Goal: Task Accomplishment & Management: Complete application form

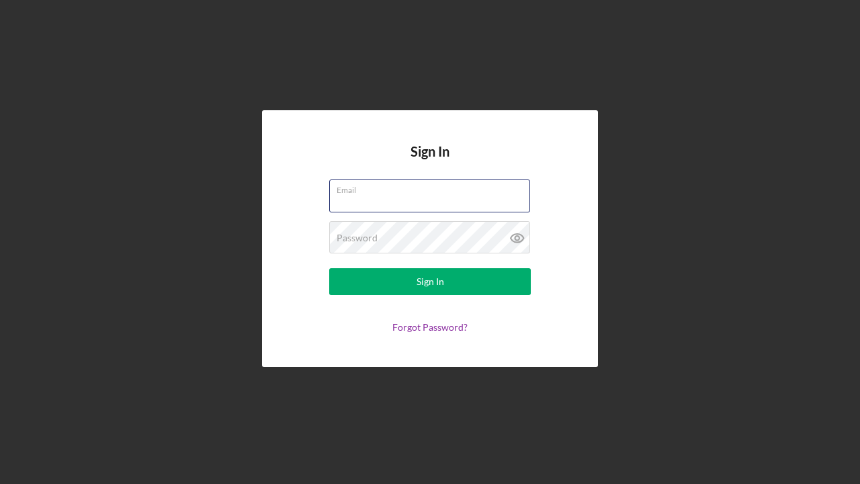
type input "[EMAIL_ADDRESS][DOMAIN_NAME]"
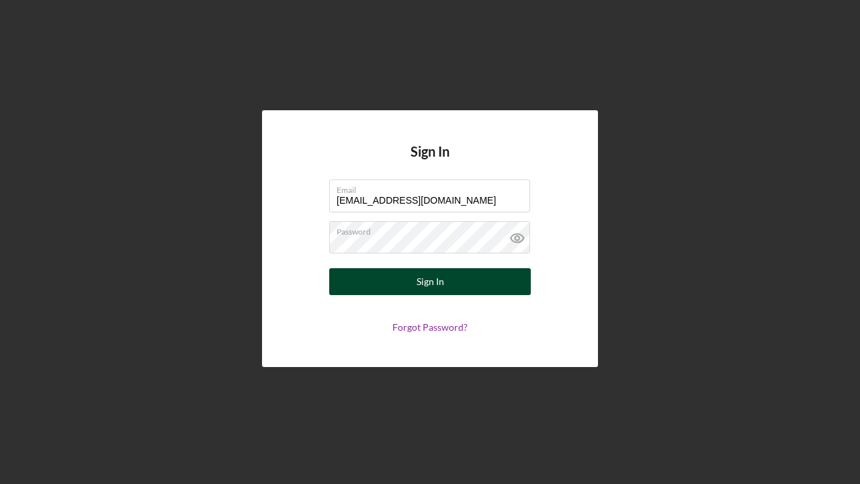
click at [402, 287] on button "Sign In" at bounding box center [430, 281] width 202 height 27
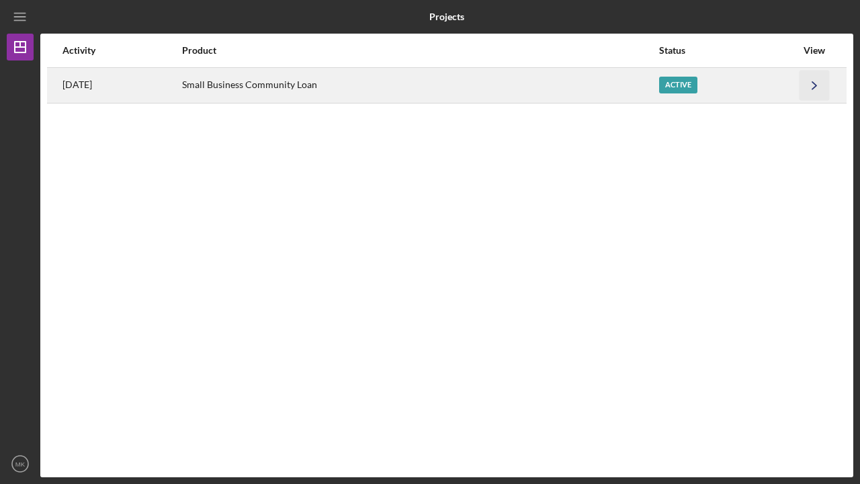
click at [811, 87] on icon "Icon/Navigate" at bounding box center [815, 85] width 30 height 30
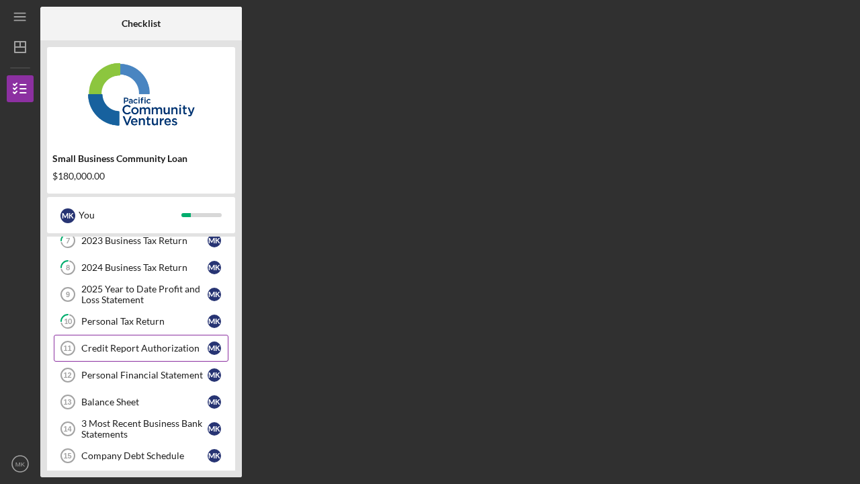
scroll to position [122, 0]
click at [143, 376] on div "Personal Financial Statement" at bounding box center [144, 373] width 126 height 11
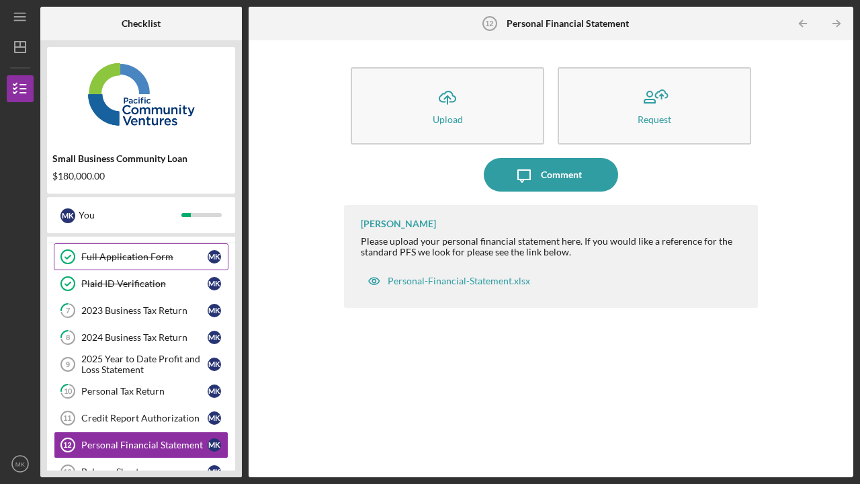
scroll to position [58, 0]
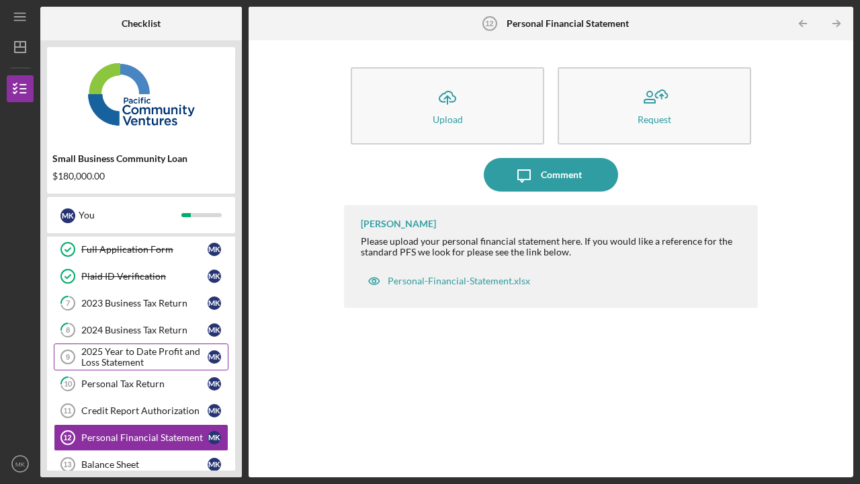
click at [128, 356] on div "2025 Year to Date Profit and Loss Statement" at bounding box center [144, 357] width 126 height 22
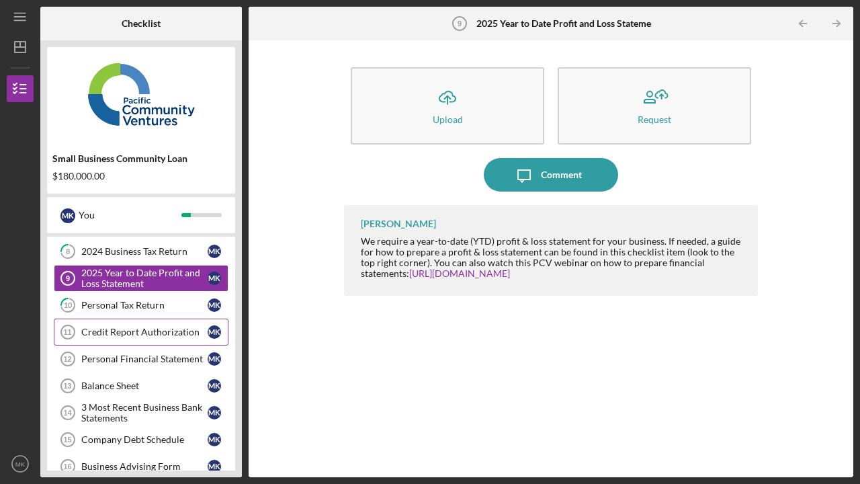
scroll to position [136, 0]
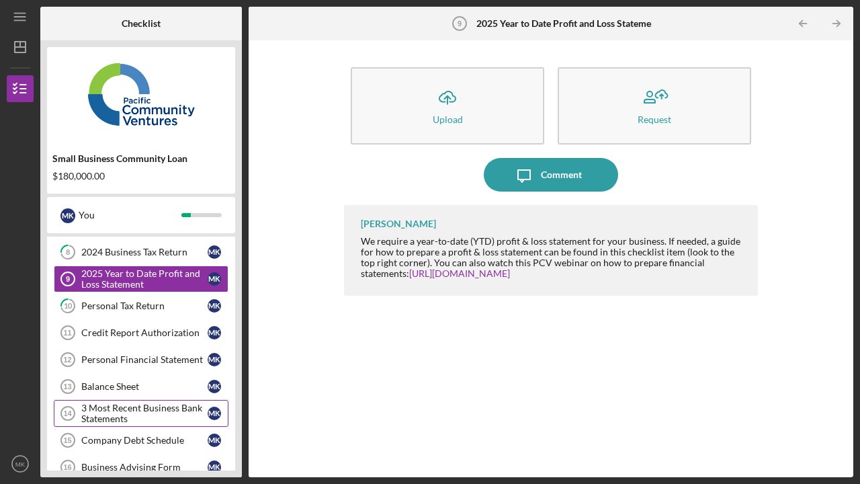
click at [122, 412] on div "3 Most Recent Business Bank Statements" at bounding box center [144, 414] width 126 height 22
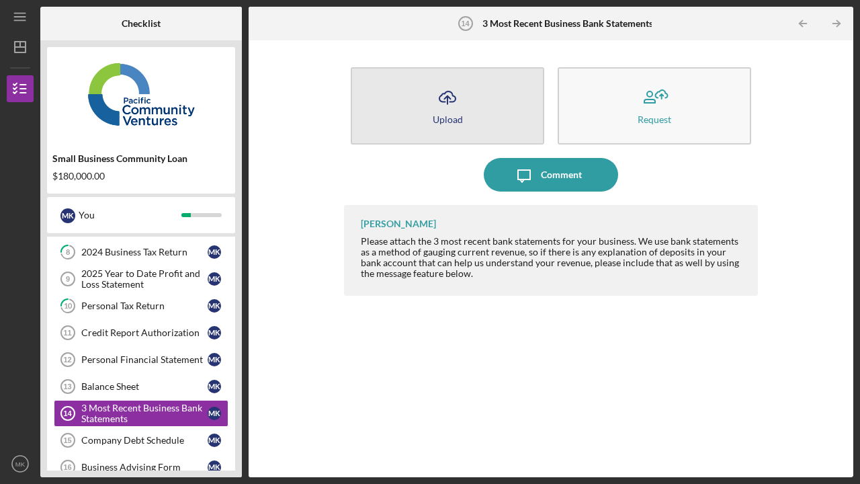
click at [450, 122] on div "Upload" at bounding box center [448, 119] width 30 height 10
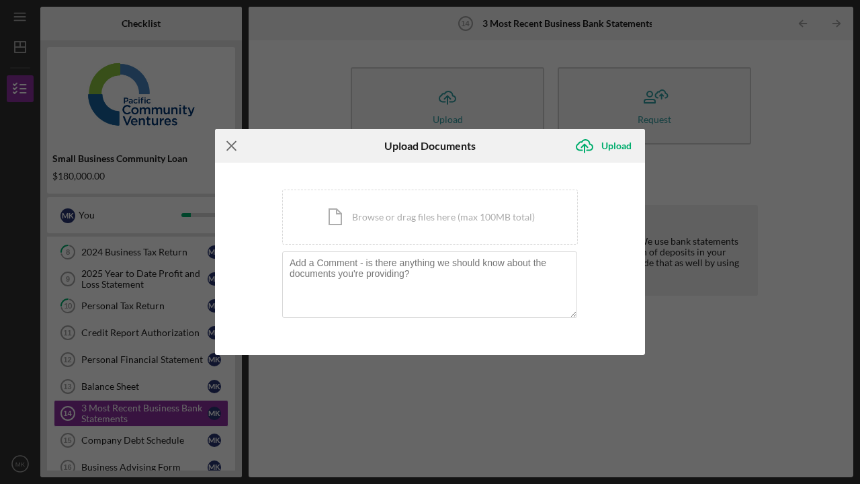
click at [231, 143] on icon "Icon/Menu Close" at bounding box center [232, 146] width 34 height 34
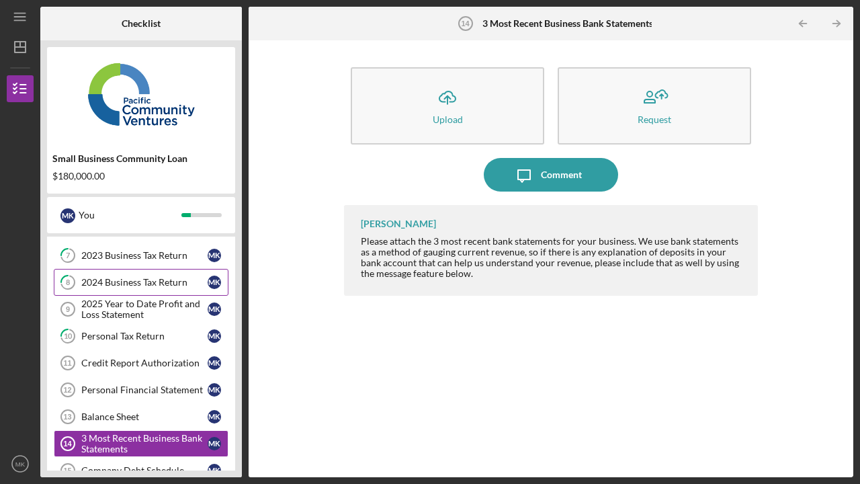
scroll to position [108, 0]
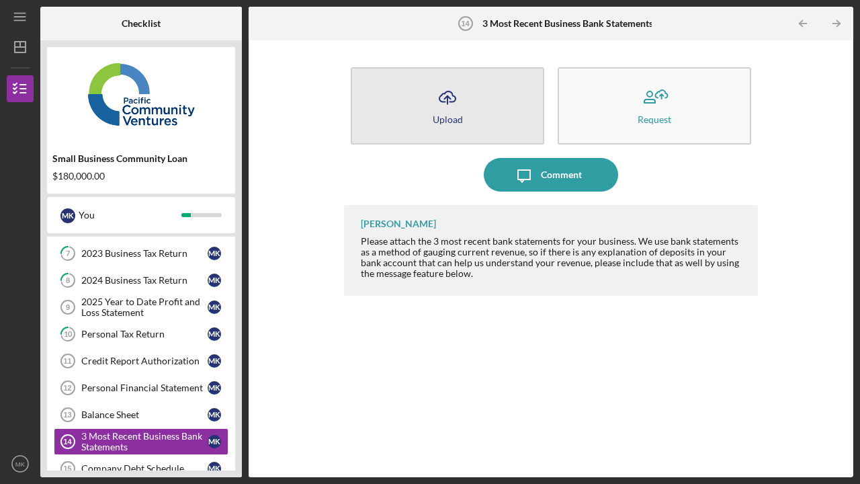
click at [430, 93] on button "Icon/Upload Upload" at bounding box center [448, 105] width 194 height 77
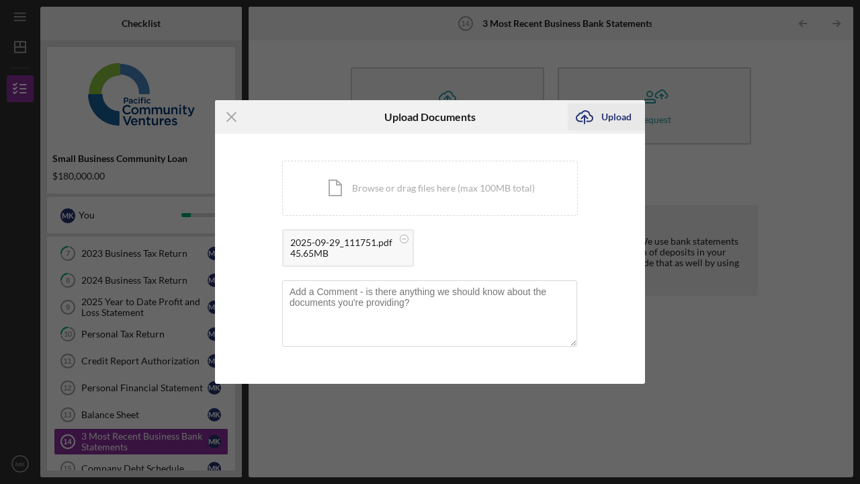
click at [610, 118] on div "Upload" at bounding box center [617, 117] width 30 height 27
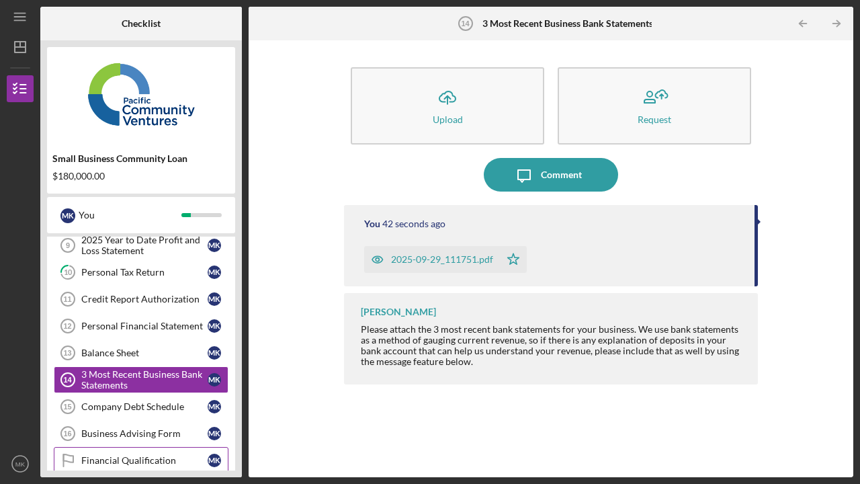
scroll to position [167, 0]
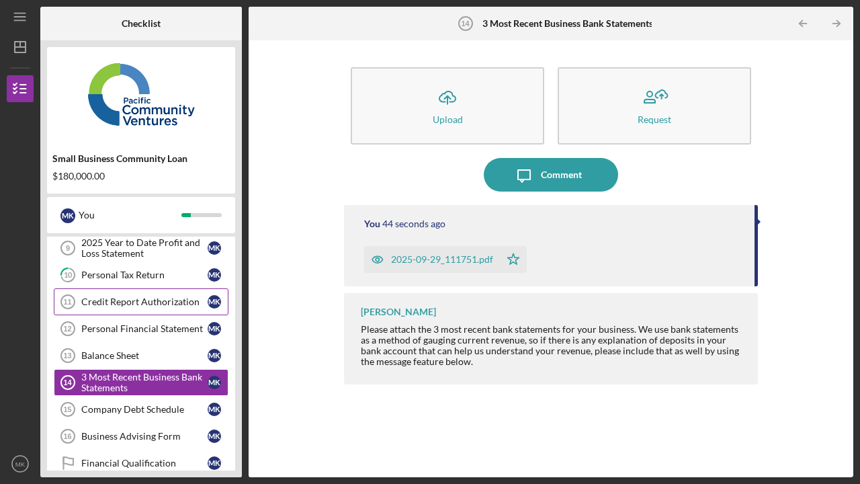
click at [128, 306] on div "Credit Report Authorization" at bounding box center [144, 301] width 126 height 11
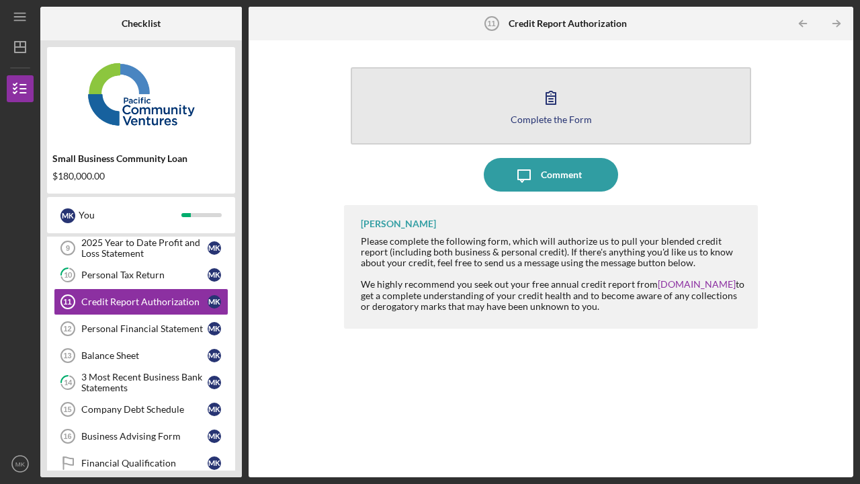
click at [545, 116] on div "Complete the Form" at bounding box center [551, 119] width 81 height 10
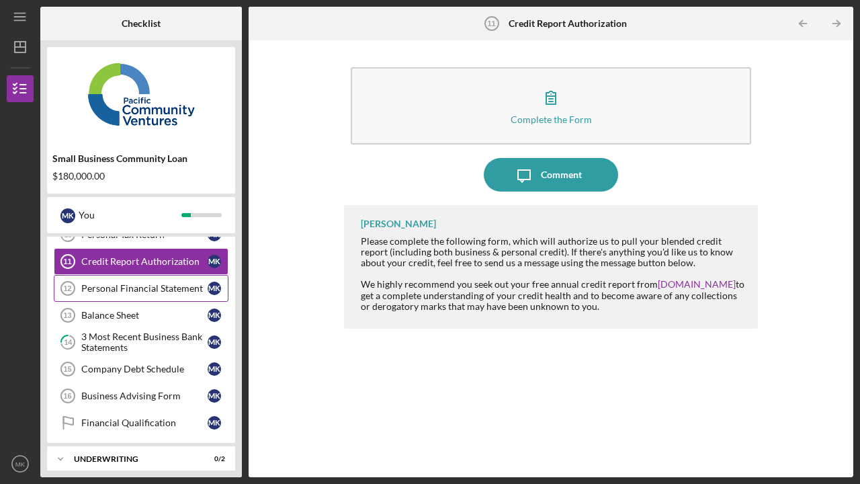
scroll to position [209, 0]
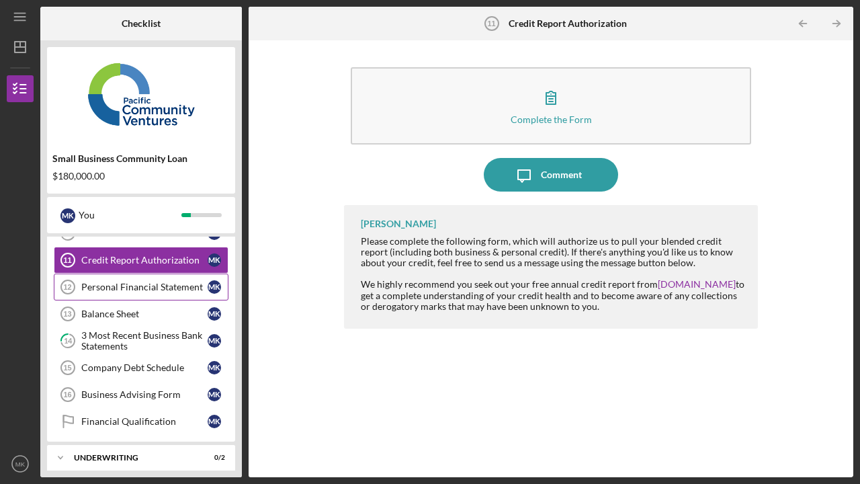
click at [134, 286] on div "Personal Financial Statement" at bounding box center [144, 287] width 126 height 11
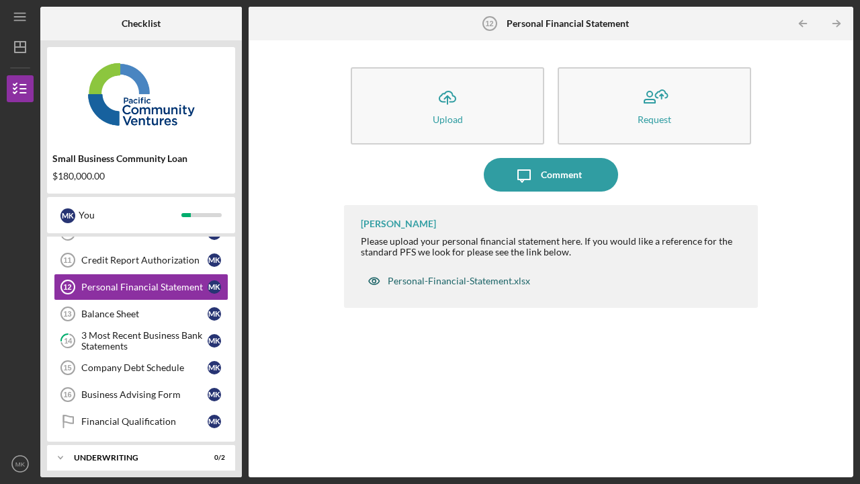
click at [409, 277] on div "Personal-Financial-Statement.xlsx" at bounding box center [459, 281] width 143 height 11
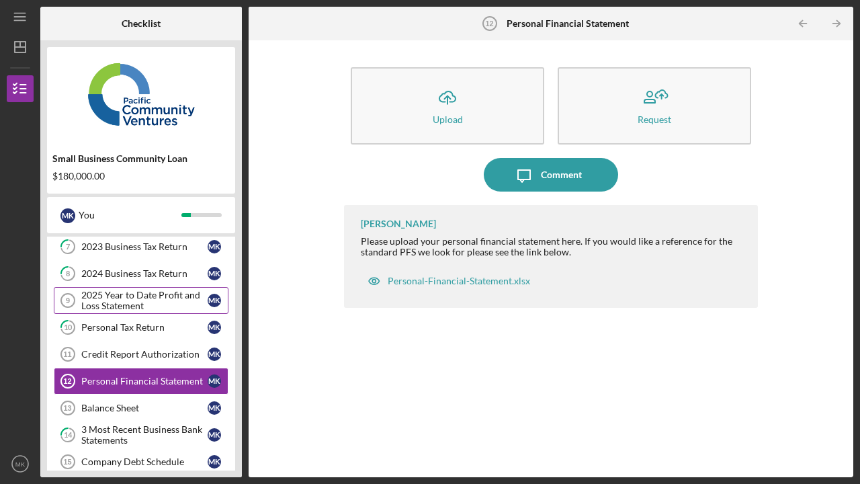
scroll to position [114, 0]
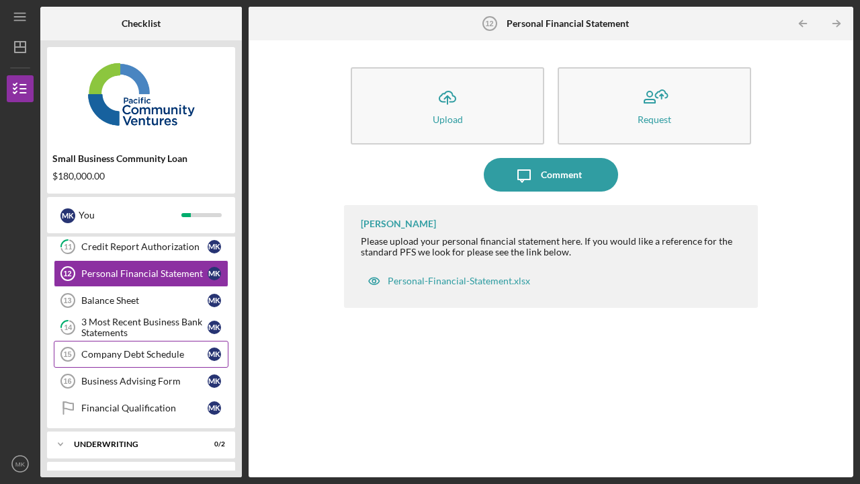
scroll to position [221, 0]
click at [147, 356] on div "Company Debt Schedule" at bounding box center [144, 355] width 126 height 11
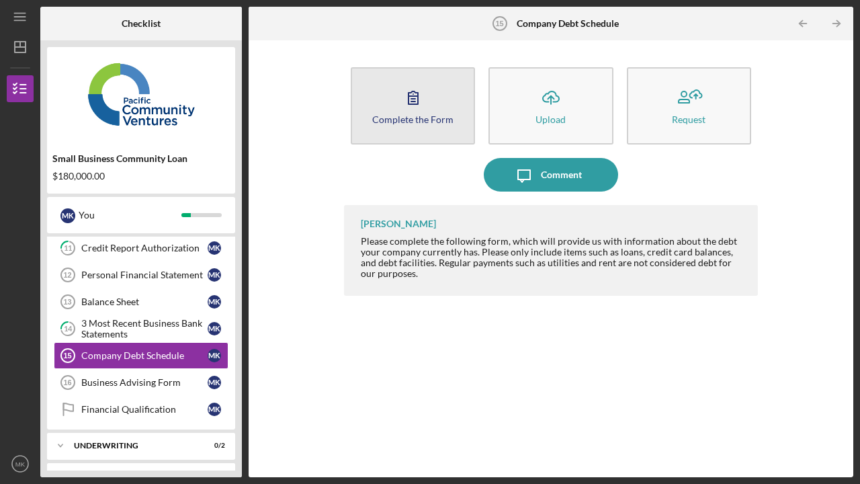
click at [428, 122] on div "Complete the Form" at bounding box center [412, 119] width 81 height 10
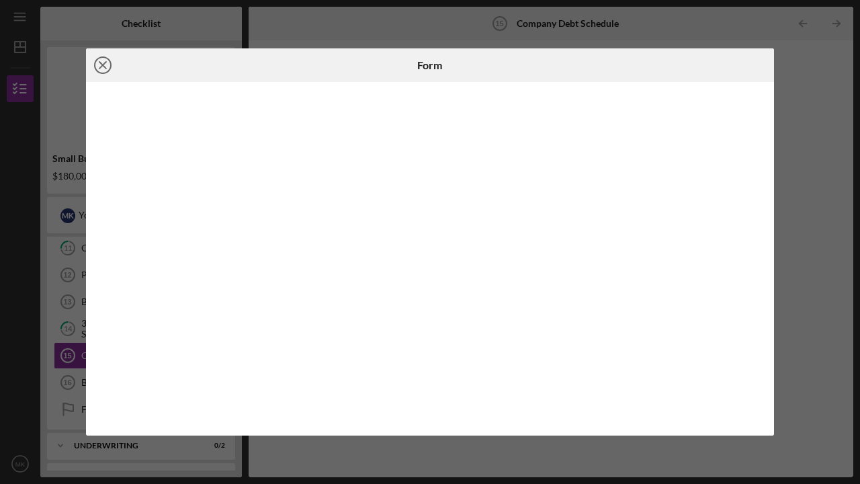
click at [100, 67] on icon "Icon/Close" at bounding box center [103, 65] width 34 height 34
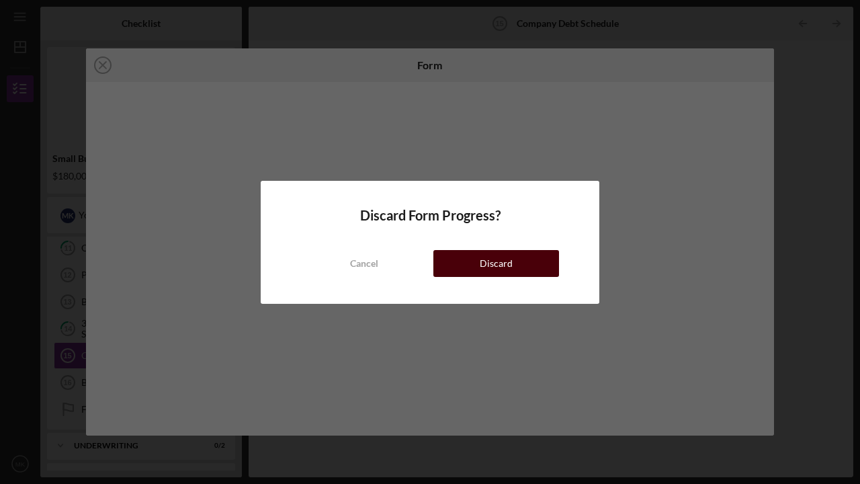
click at [475, 266] on button "Discard" at bounding box center [497, 263] width 126 height 27
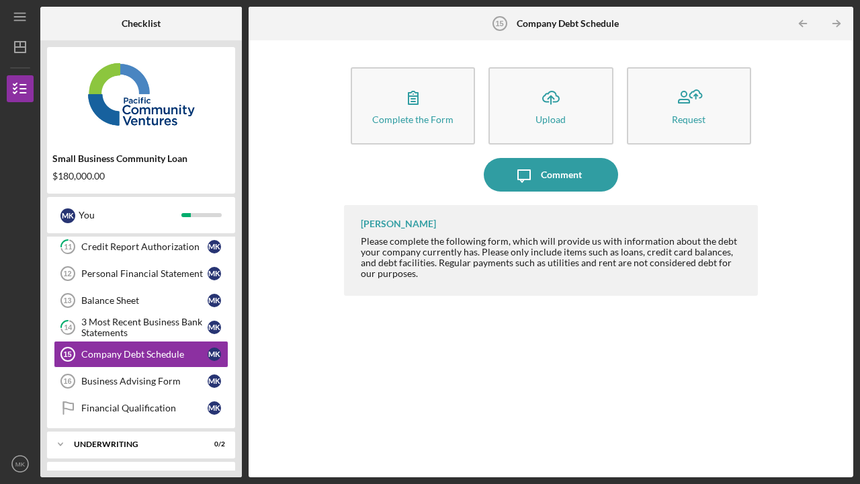
scroll to position [231, 0]
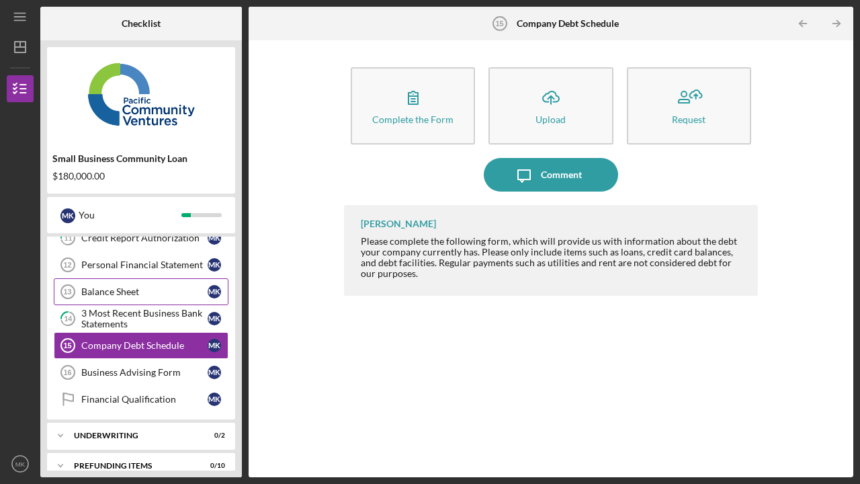
click at [136, 294] on div "Balance Sheet" at bounding box center [144, 291] width 126 height 11
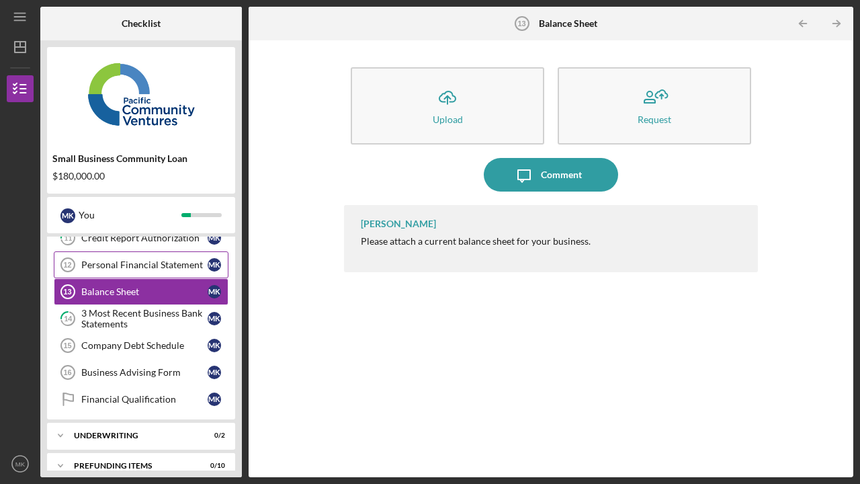
click at [144, 268] on div "Personal Financial Statement" at bounding box center [144, 264] width 126 height 11
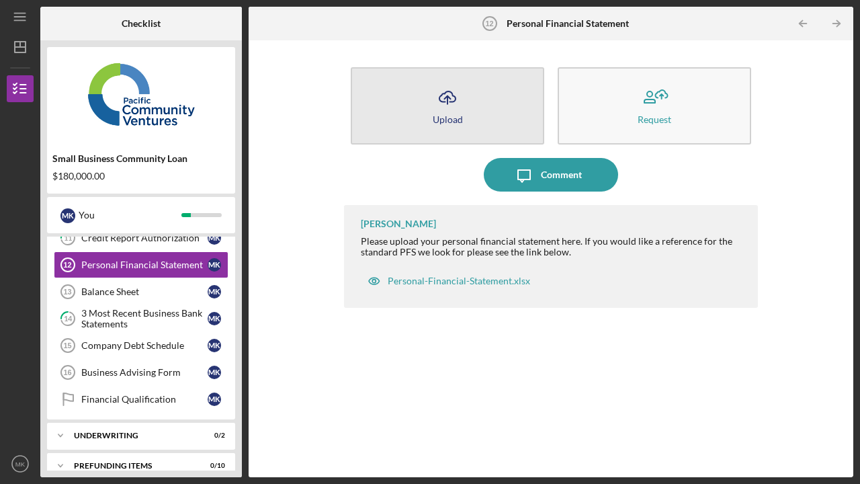
click at [417, 112] on button "Icon/Upload Upload" at bounding box center [448, 105] width 194 height 77
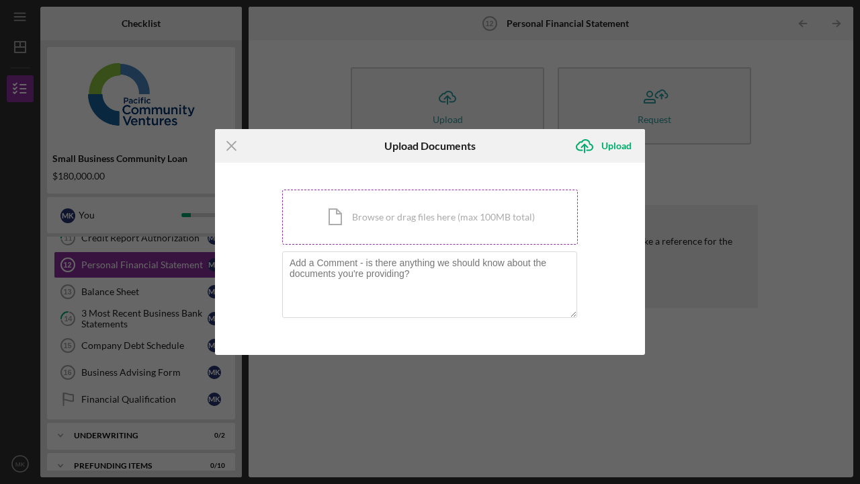
click at [408, 222] on div "Icon/Document Browse or drag files here (max 100MB total) Tap to choose files o…" at bounding box center [430, 217] width 296 height 55
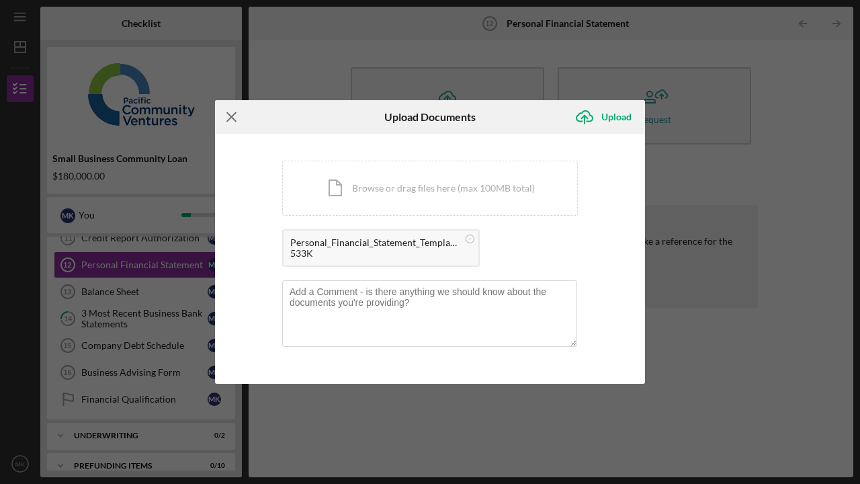
click at [231, 118] on line at bounding box center [231, 117] width 9 height 9
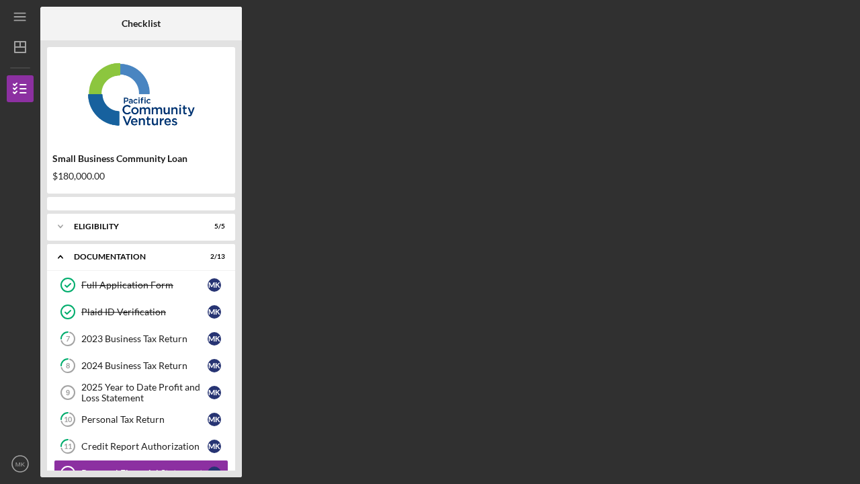
scroll to position [131, 0]
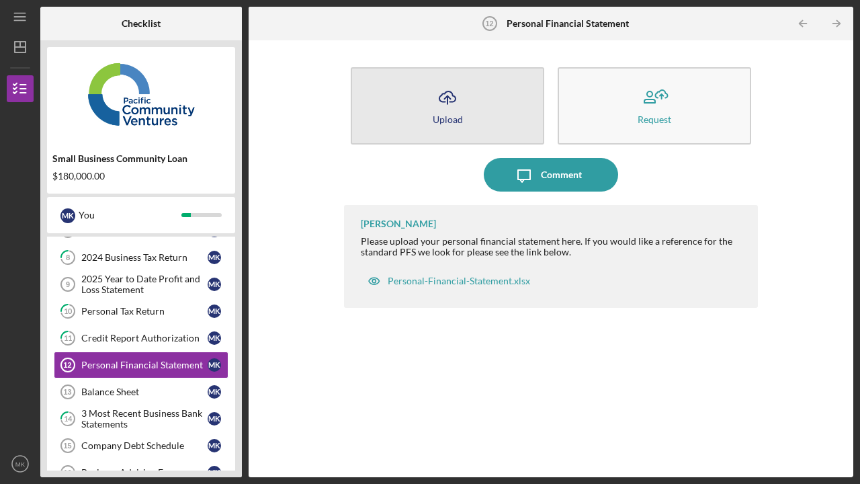
click at [440, 110] on icon "Icon/Upload" at bounding box center [448, 98] width 34 height 34
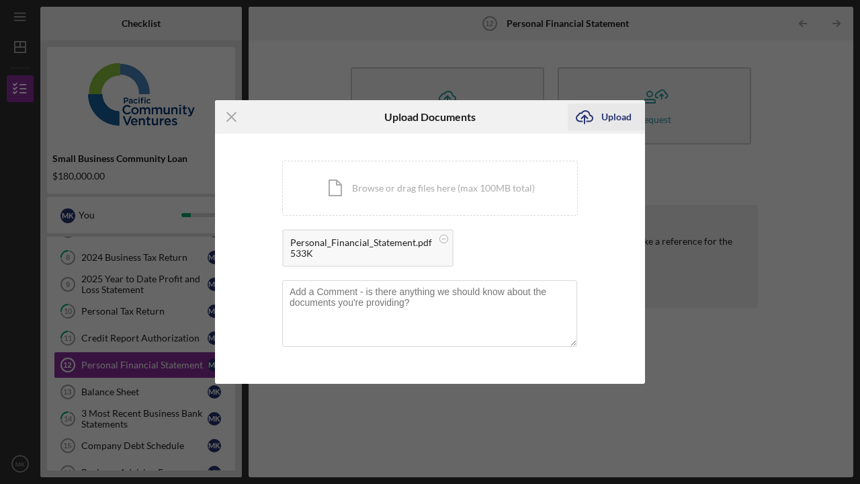
click at [612, 116] on div "Upload" at bounding box center [617, 117] width 30 height 27
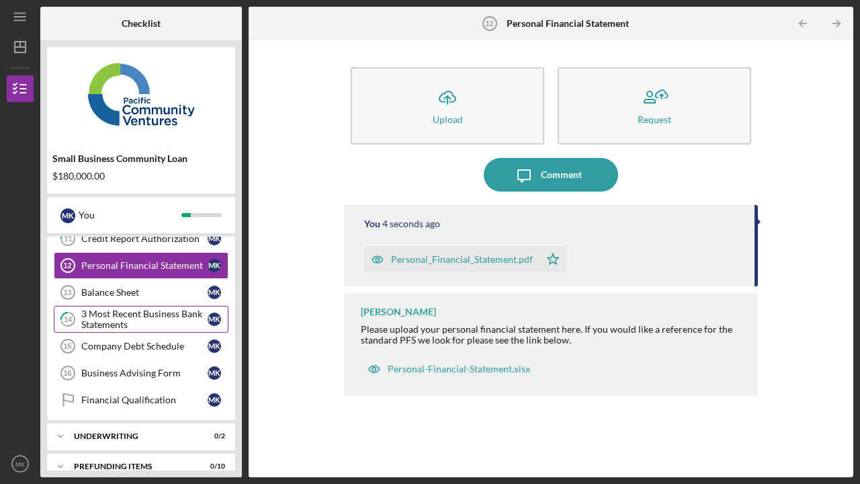
scroll to position [239, 0]
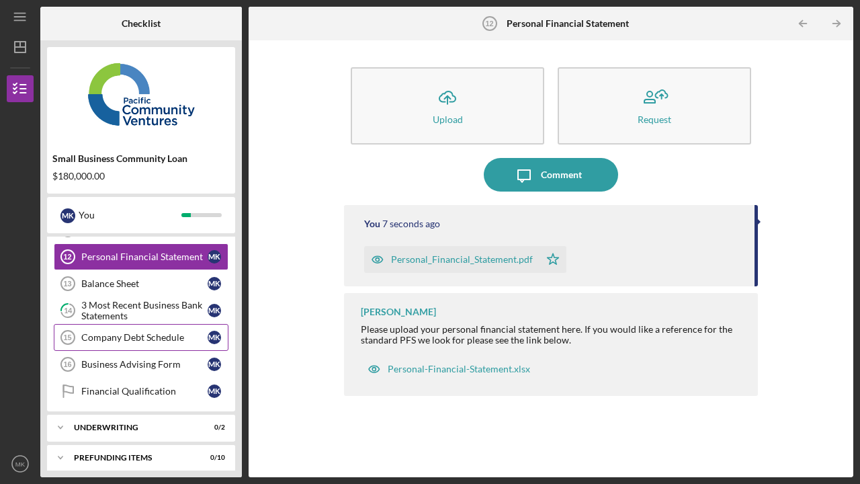
click at [124, 336] on div "Company Debt Schedule" at bounding box center [144, 337] width 126 height 11
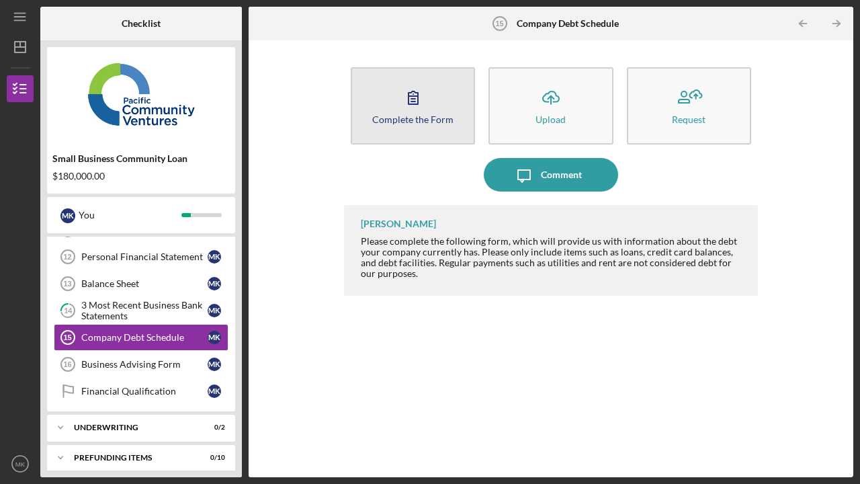
click at [407, 122] on div "Complete the Form" at bounding box center [412, 119] width 81 height 10
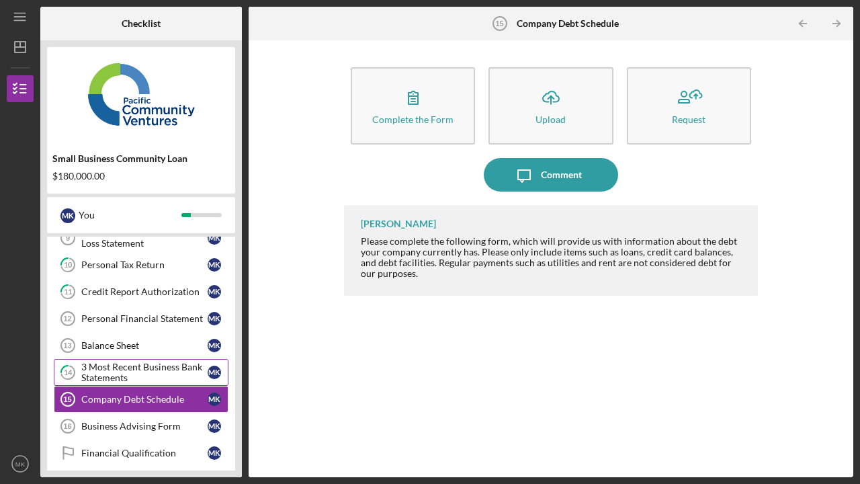
scroll to position [177, 0]
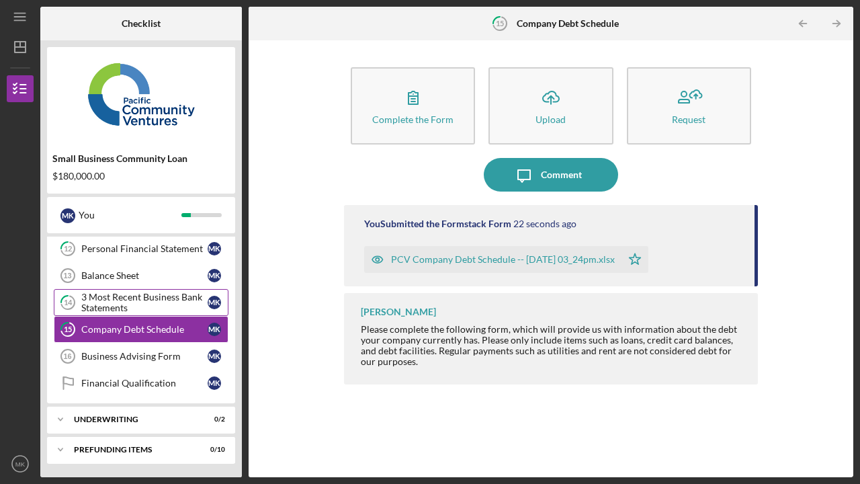
scroll to position [247, 0]
